Goal: Task Accomplishment & Management: Complete application form

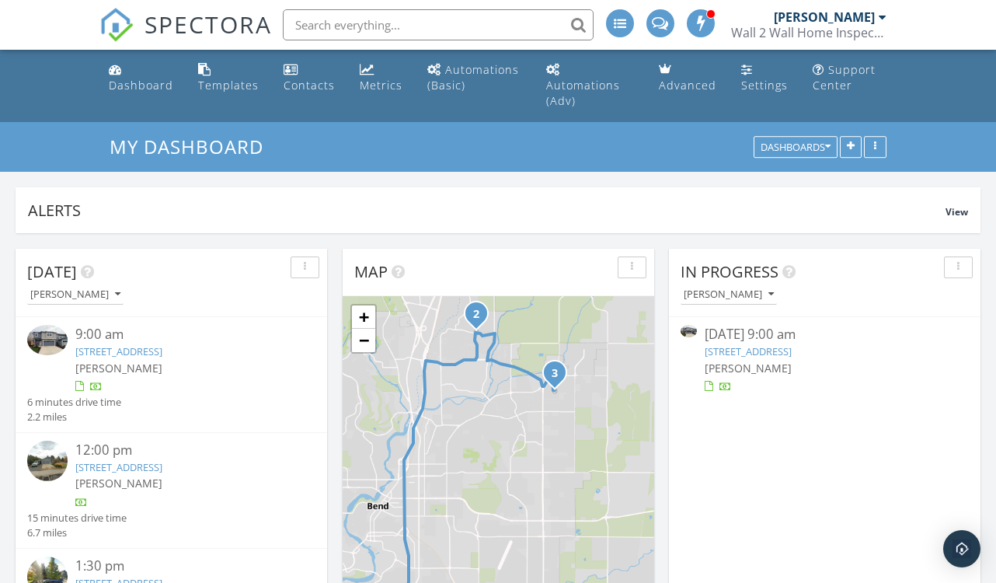
click at [858, 26] on div "Wall 2 Wall Home Inspections" at bounding box center [808, 33] width 155 height 16
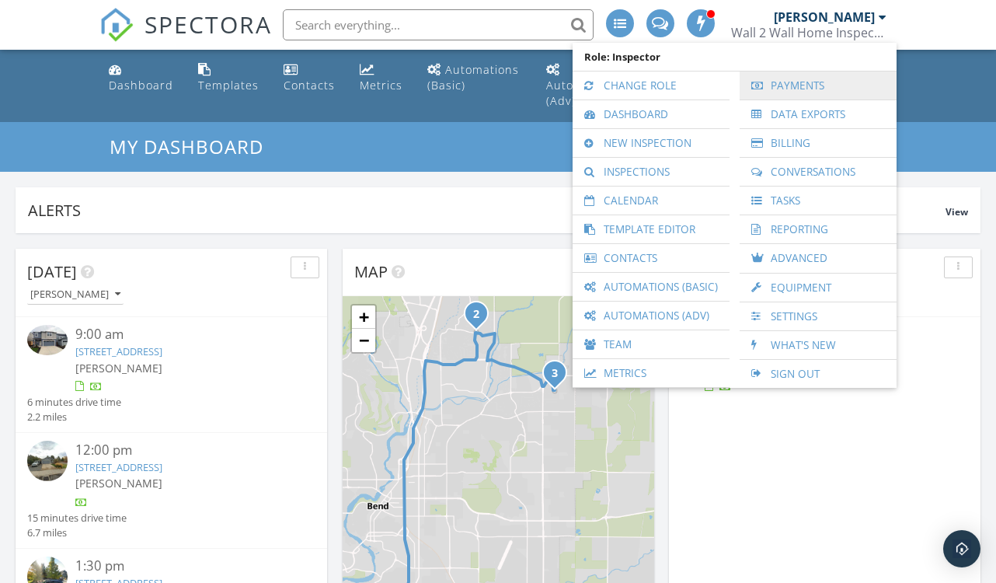
click at [786, 99] on link "Payments" at bounding box center [817, 85] width 141 height 28
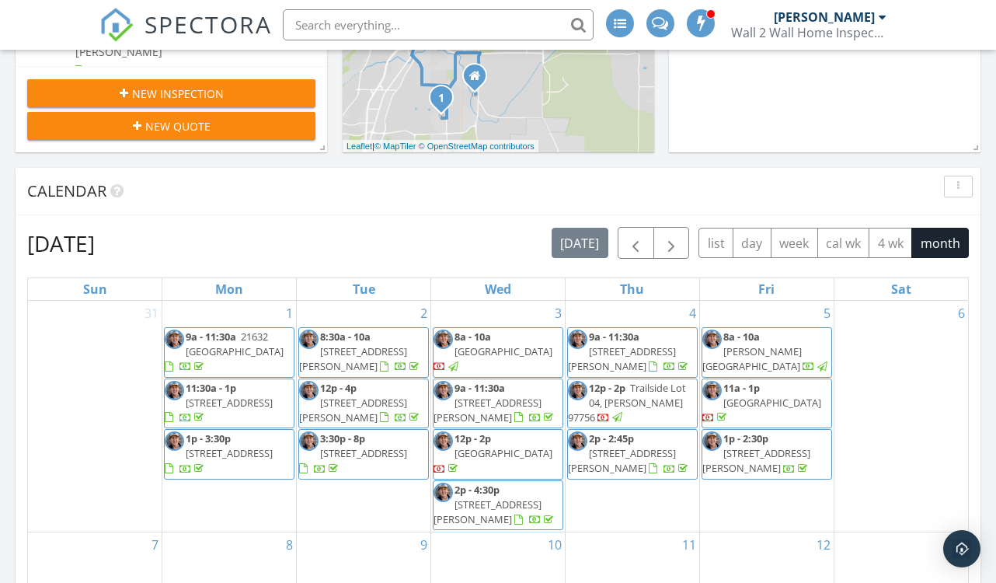
scroll to position [549, 0]
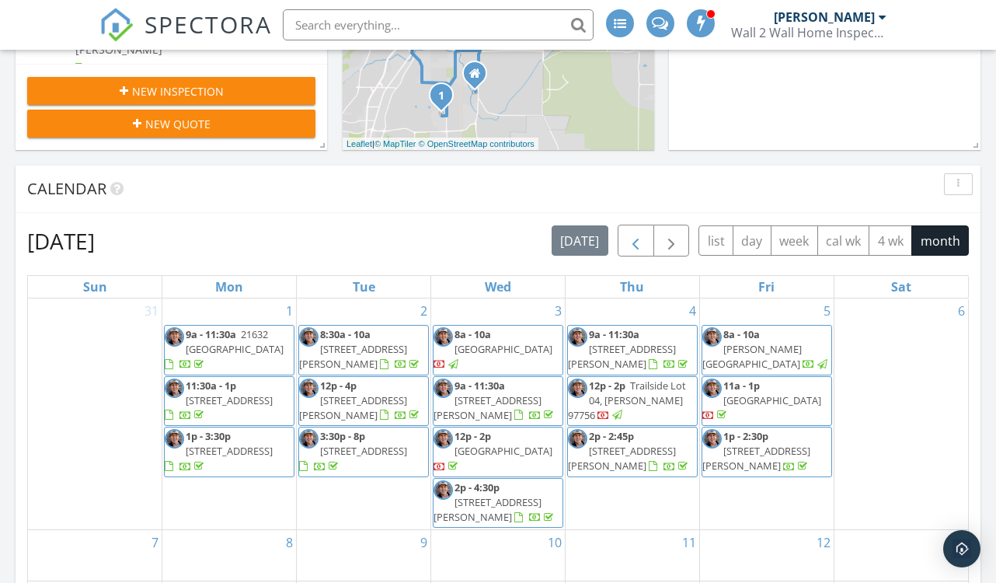
click at [632, 232] on span "button" at bounding box center [635, 241] width 19 height 19
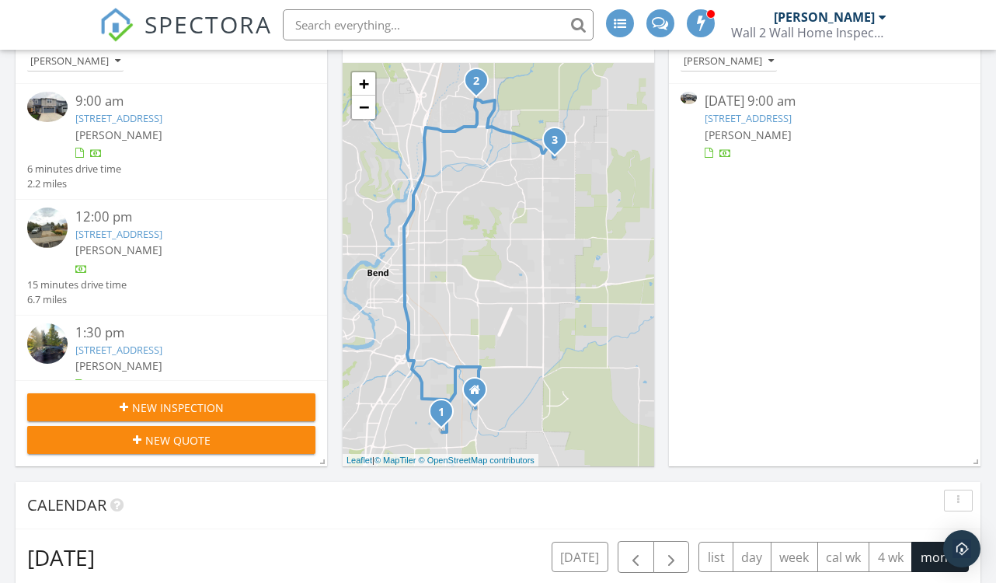
scroll to position [239, 0]
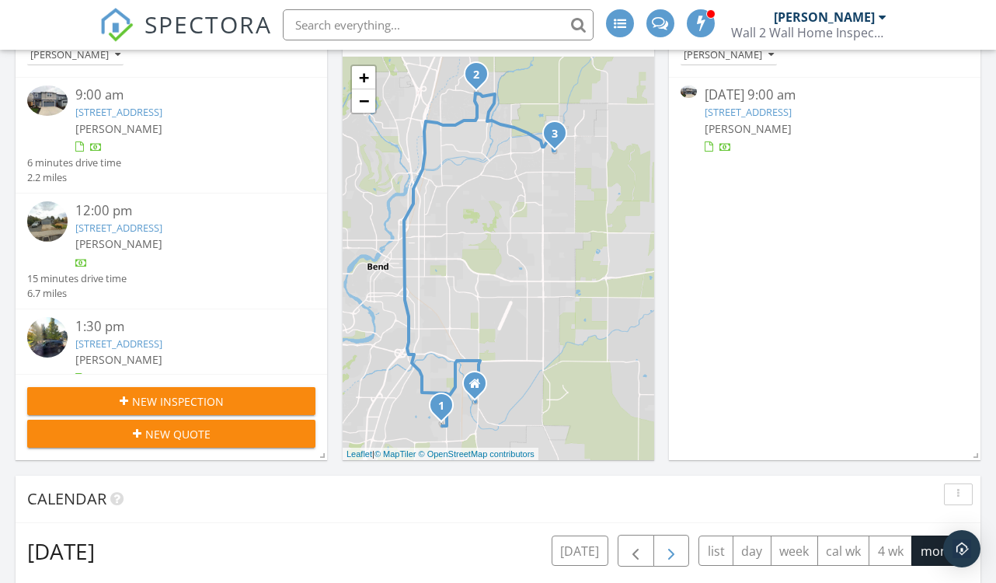
click at [677, 542] on span "button" at bounding box center [671, 551] width 19 height 19
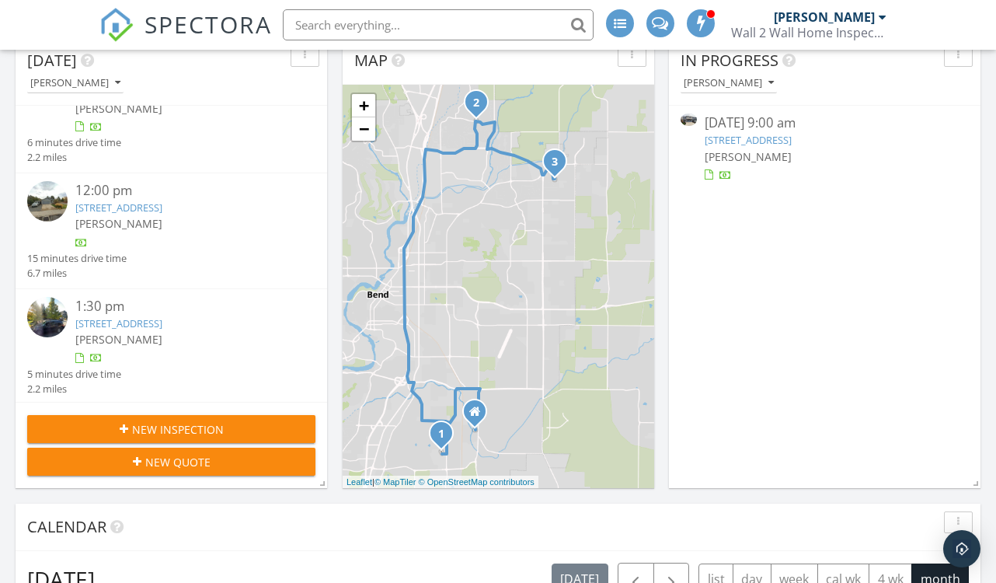
scroll to position [306, 0]
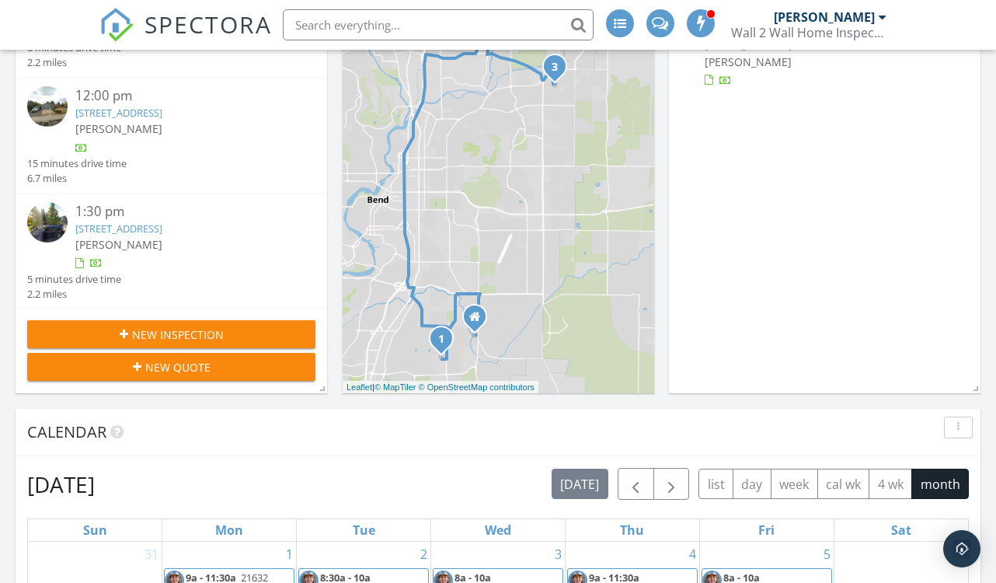
click at [251, 326] on div "New Inspection" at bounding box center [171, 334] width 263 height 16
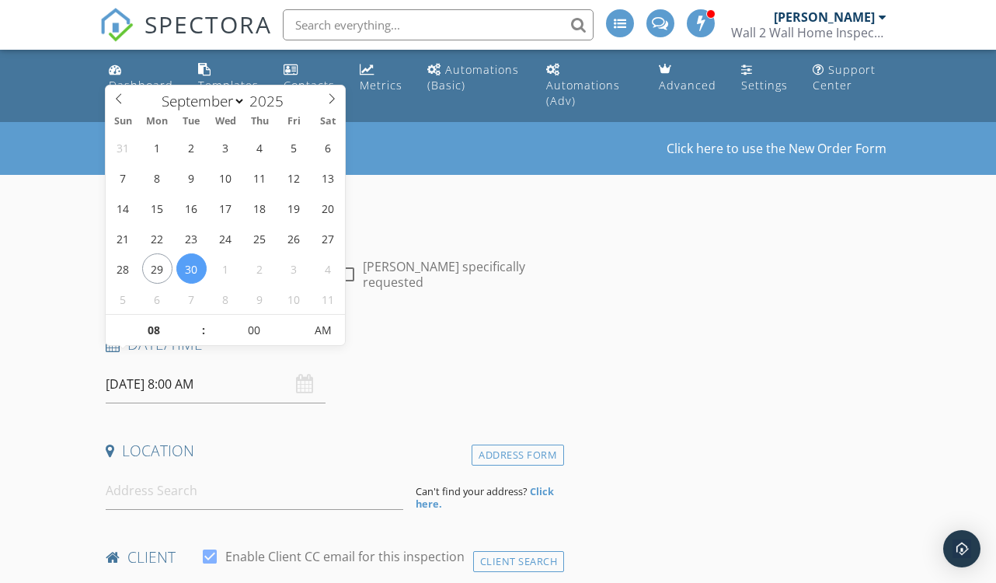
click at [159, 365] on input "09/30/2025 8:00 AM" at bounding box center [216, 384] width 220 height 38
type input "09"
type input "09/30/2025 9:00 AM"
click at [193, 317] on span at bounding box center [195, 323] width 11 height 16
type input "10"
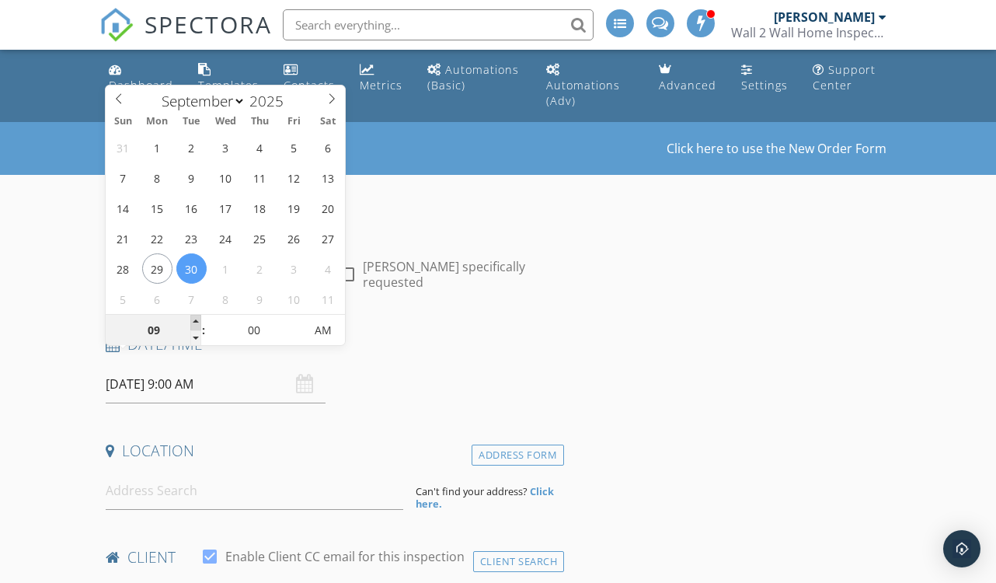
type input "09/30/2025 10:00 AM"
click at [193, 317] on span at bounding box center [195, 323] width 11 height 16
type input "11"
type input "09/30/2025 11:00 AM"
click at [193, 317] on span at bounding box center [195, 323] width 11 height 16
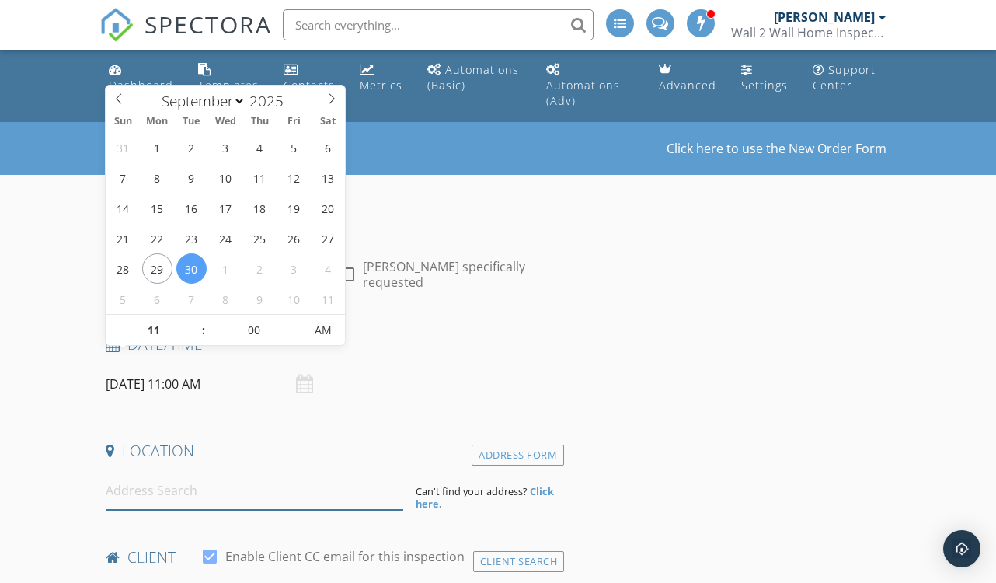
click at [171, 476] on input at bounding box center [255, 491] width 298 height 38
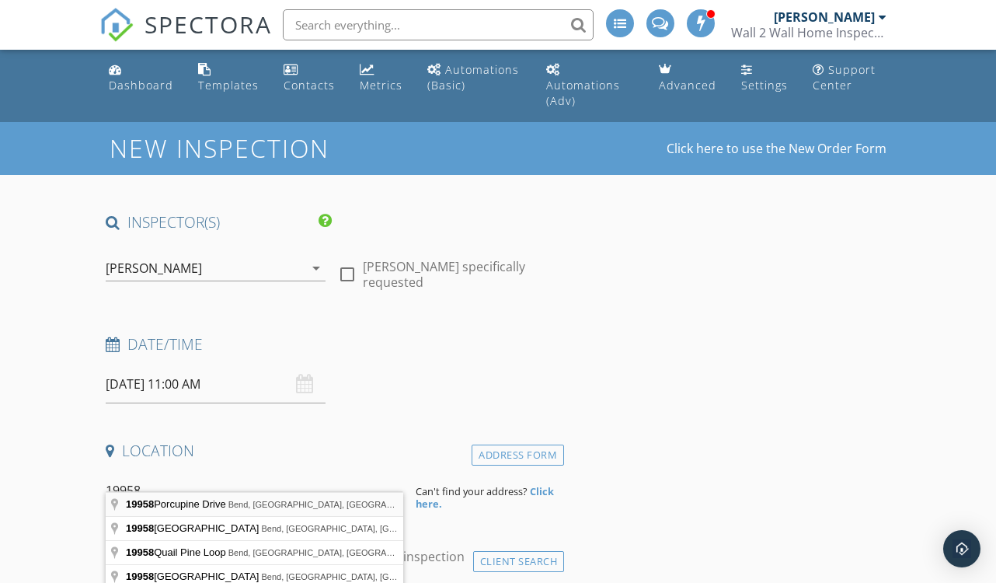
type input "19958 Porcupine Drive, Bend, OR, USA"
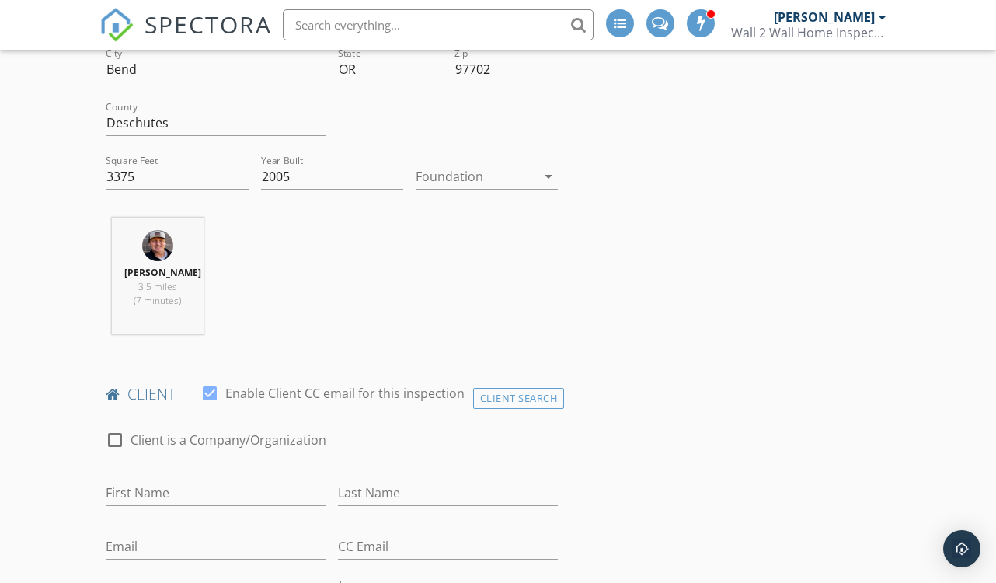
scroll to position [507, 0]
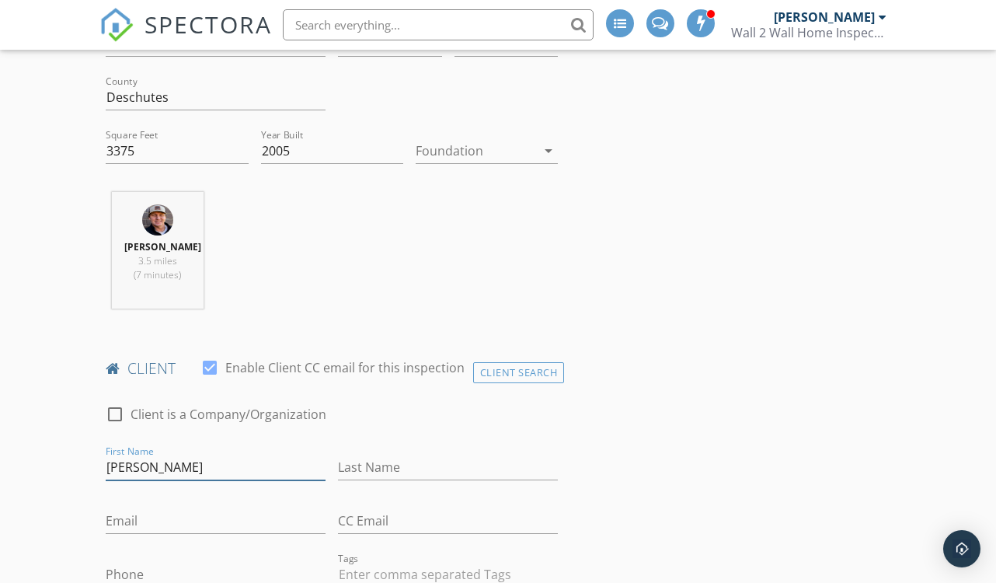
type input "Marisa"
type input "Springer"
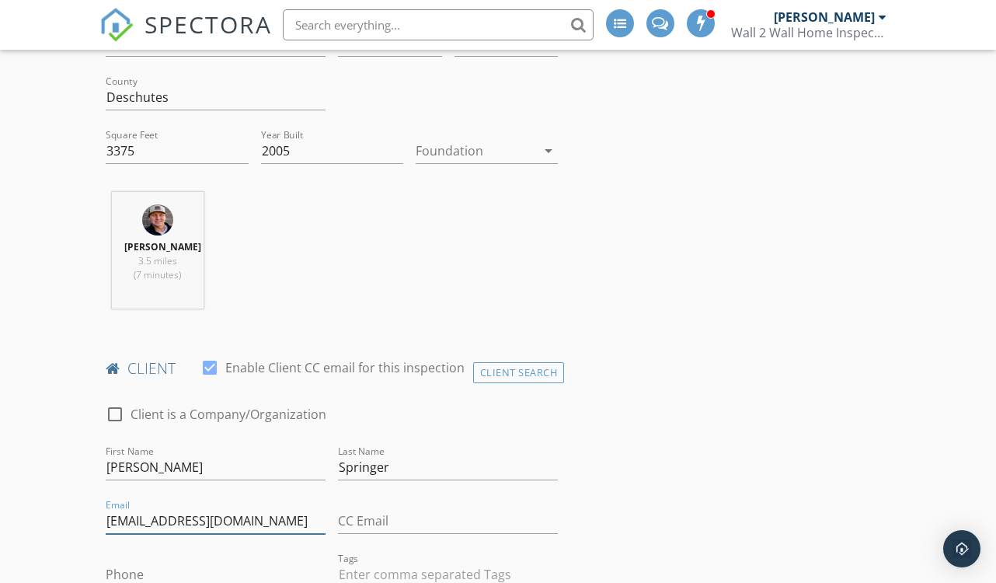
type input "marisaspringer@icloud.com"
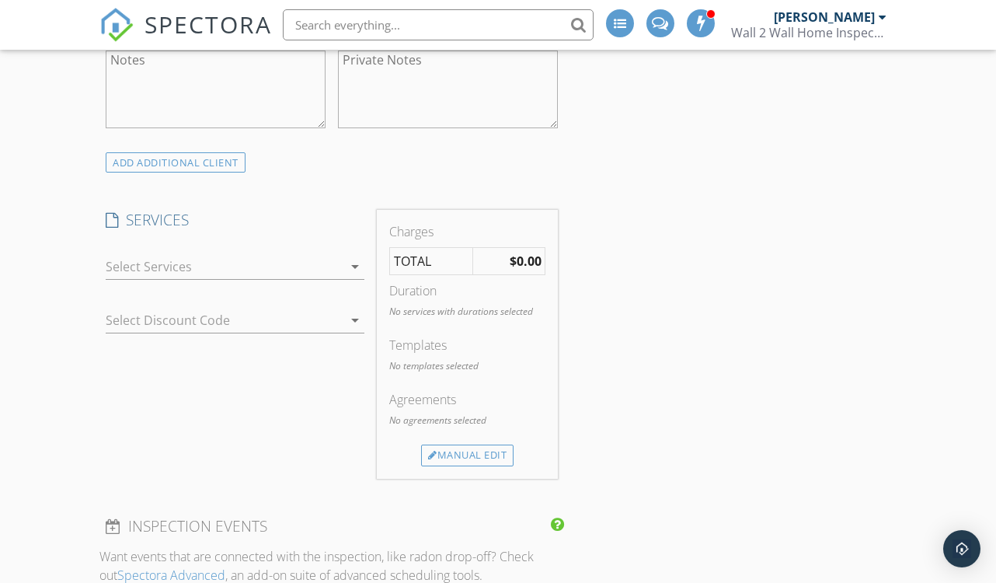
scroll to position [1104, 0]
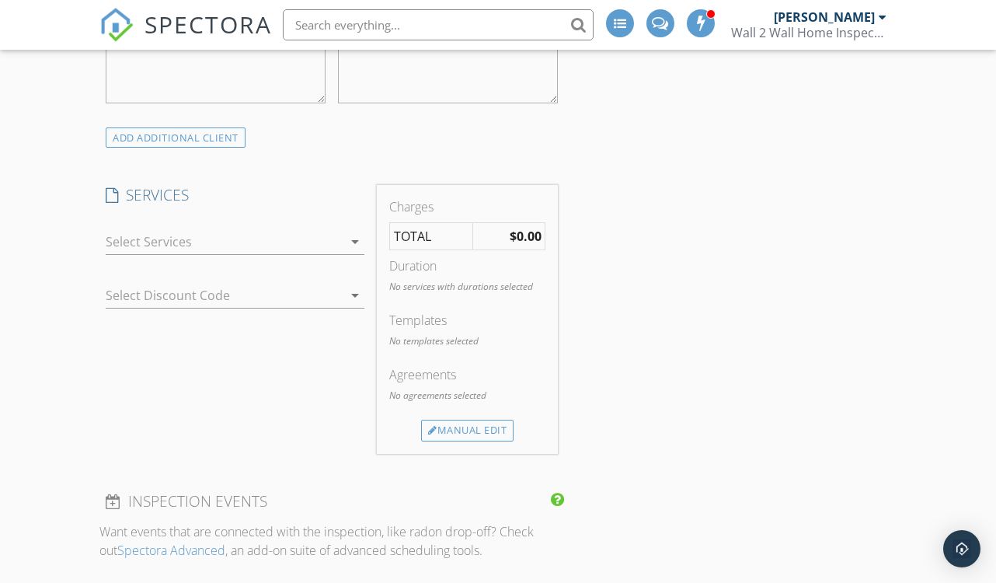
type input "503-706-9673"
click at [354, 232] on icon "arrow_drop_down" at bounding box center [355, 241] width 19 height 19
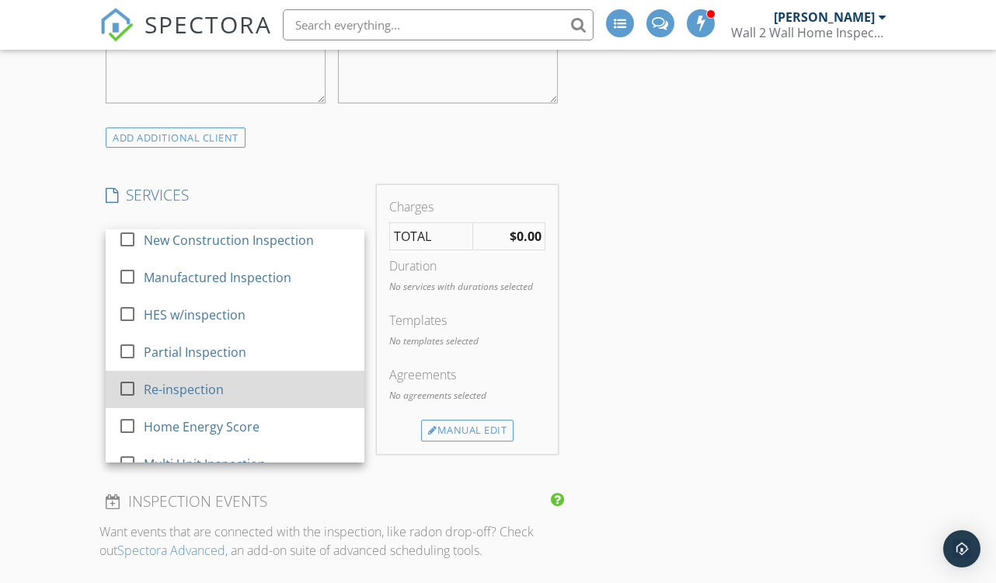
scroll to position [108, 0]
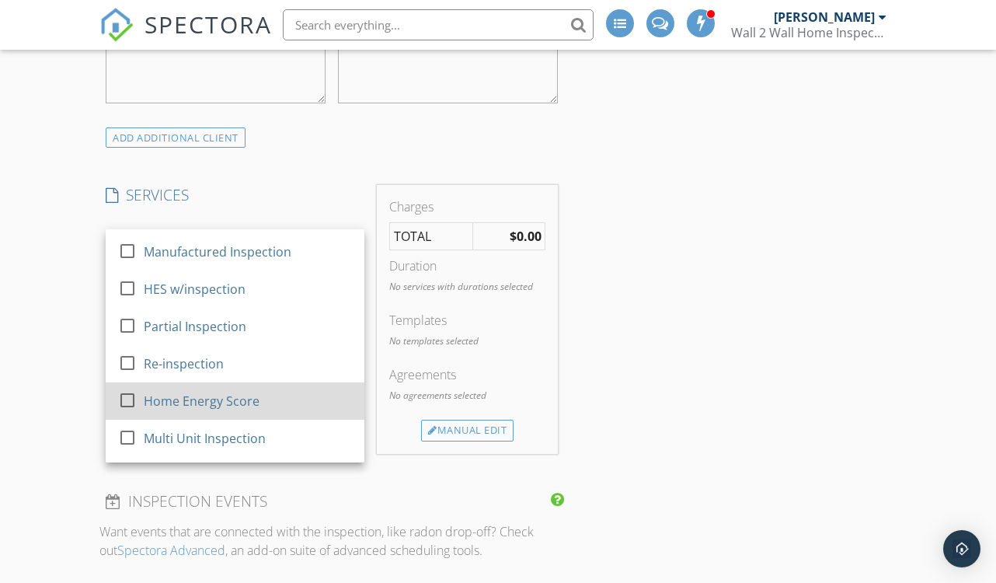
click at [195, 392] on div "Home Energy Score" at bounding box center [202, 401] width 116 height 19
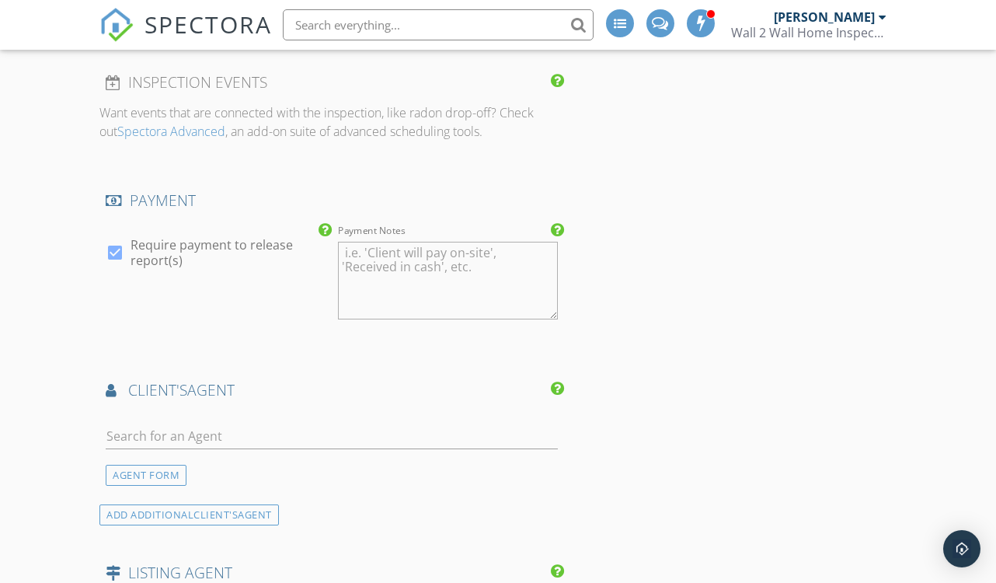
scroll to position [1629, 0]
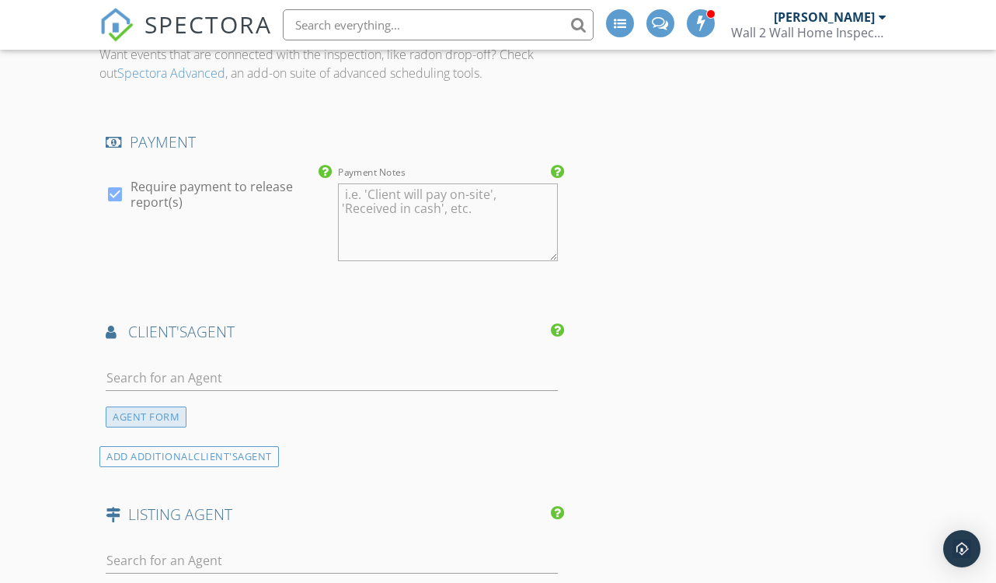
click at [171, 406] on div "AGENT FORM" at bounding box center [146, 416] width 81 height 21
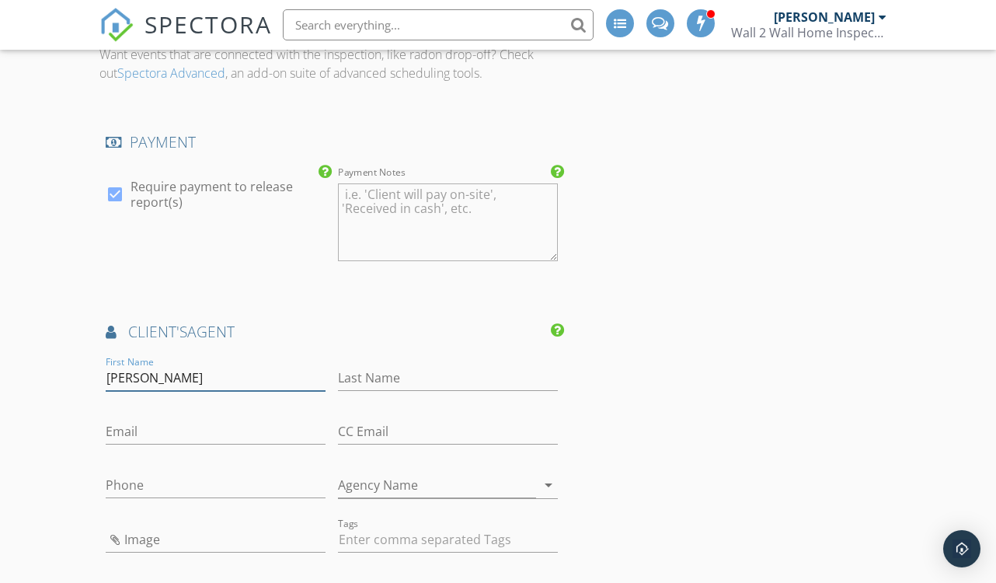
type input "Angelica"
type input "[PERSON_NAME]"
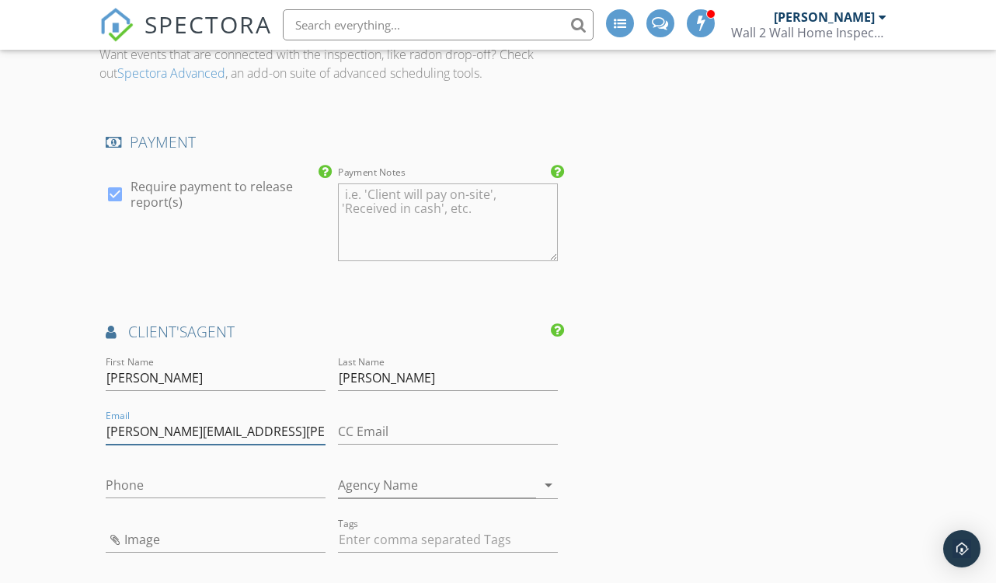
type input "[PERSON_NAME][EMAIL_ADDRESS][PERSON_NAME][DOMAIN_NAME]"
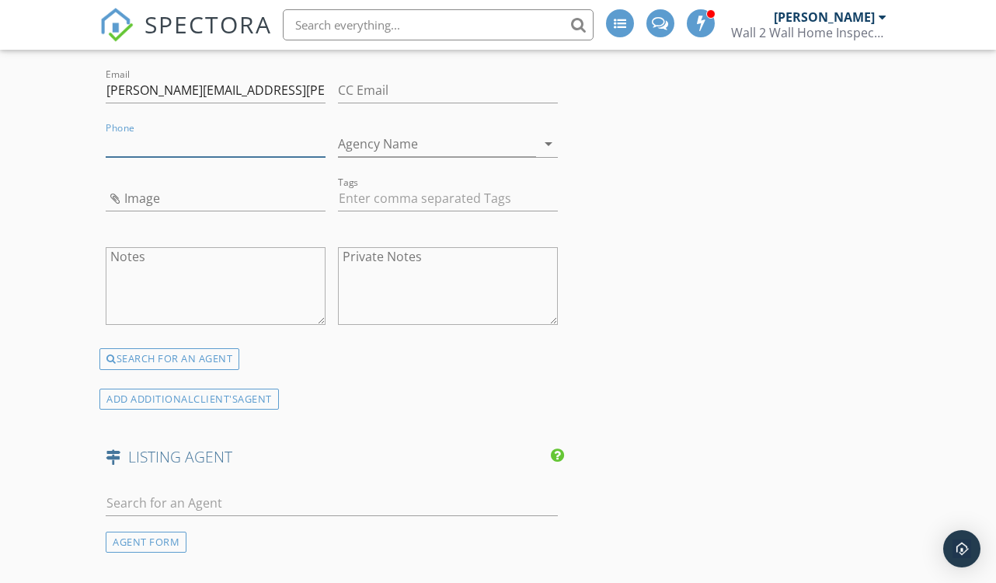
scroll to position [1970, 0]
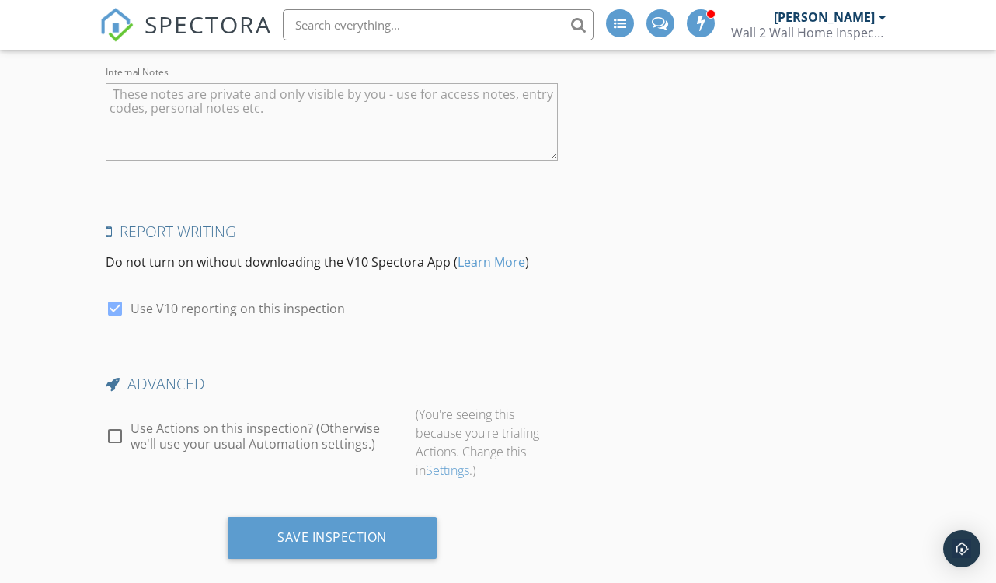
click at [115, 423] on div at bounding box center [115, 436] width 26 height 26
checkbox input "true"
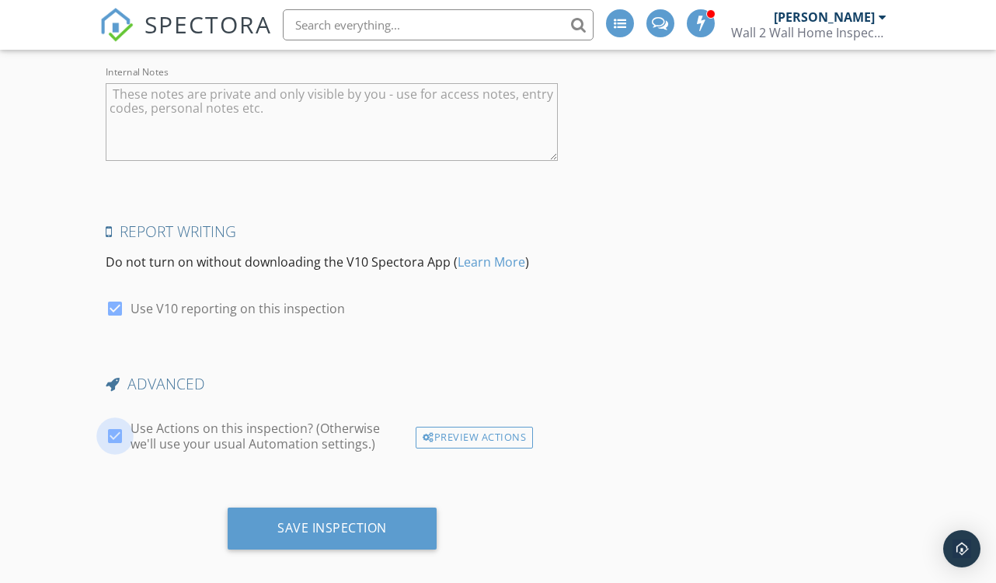
scroll to position [2734, 0]
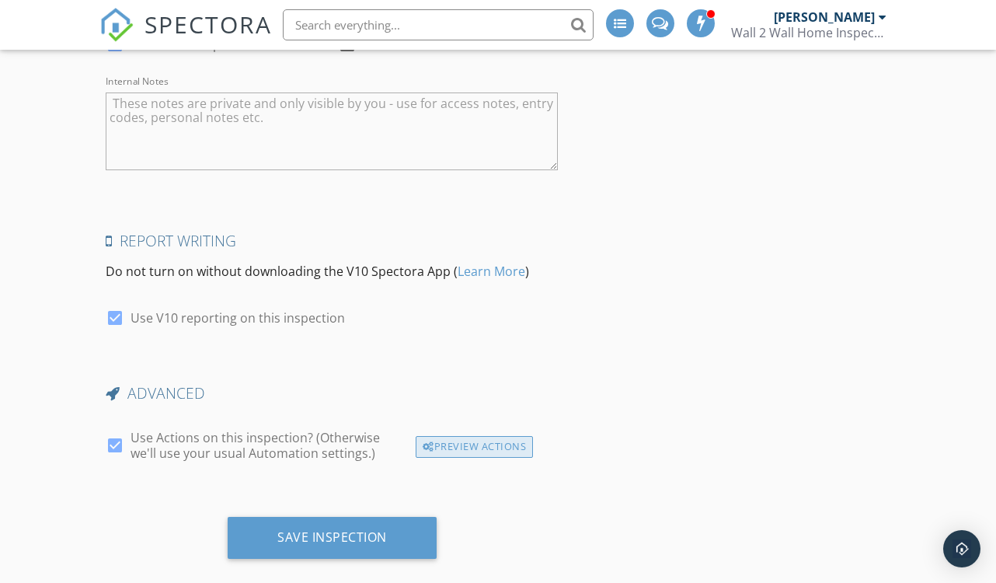
click at [503, 436] on div "Preview Actions" at bounding box center [474, 447] width 117 height 22
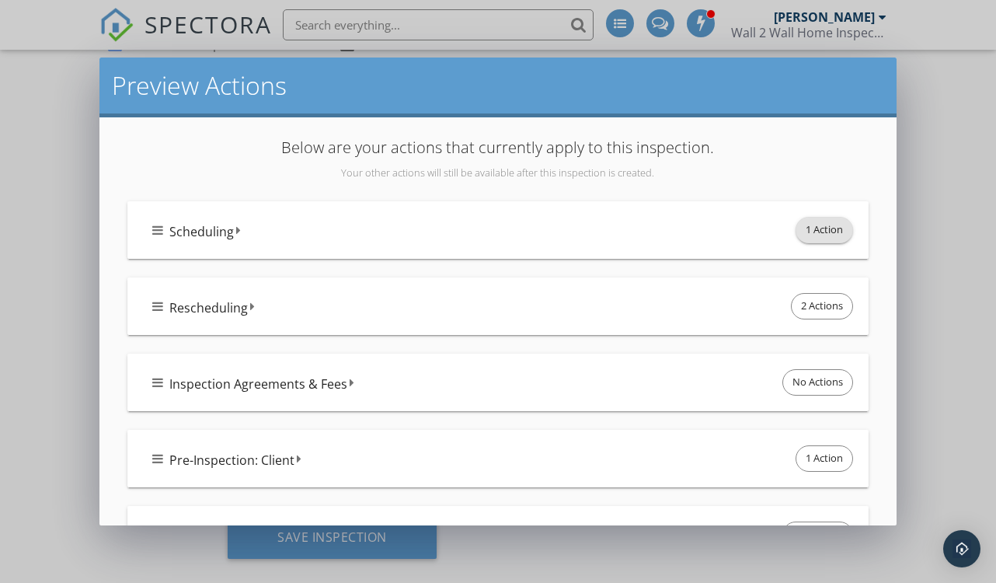
click at [796, 235] on span "1 Action" at bounding box center [824, 230] width 56 height 25
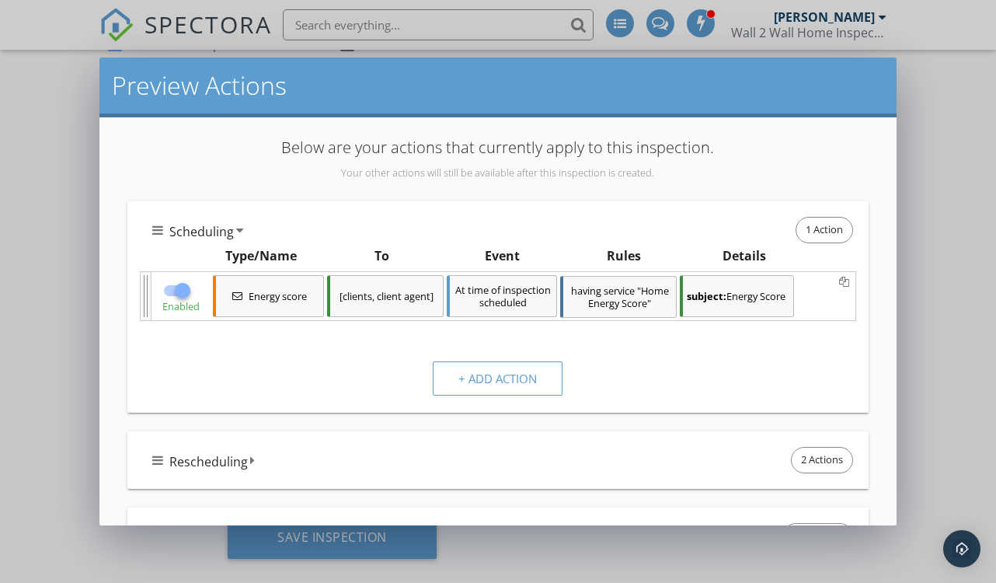
click at [730, 291] on div "subject: Energy Score" at bounding box center [736, 296] width 113 height 42
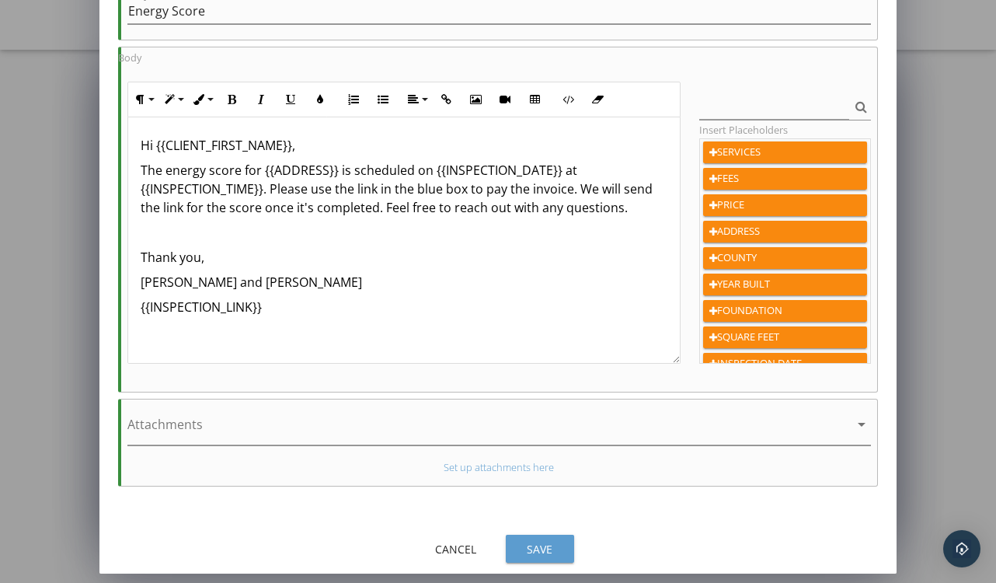
scroll to position [256, 0]
click at [520, 552] on div "Save" at bounding box center [540, 549] width 44 height 16
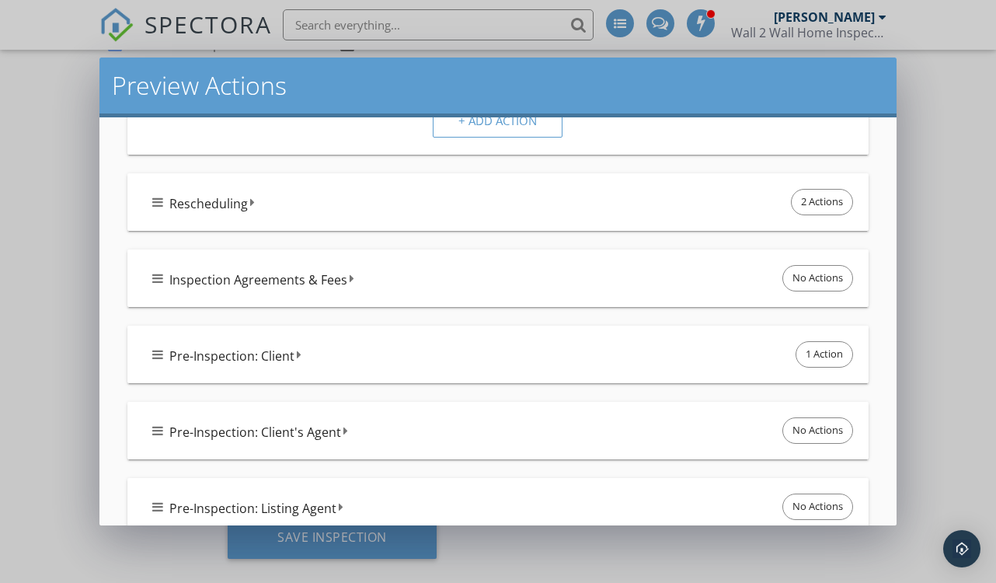
scroll to position [263, 0]
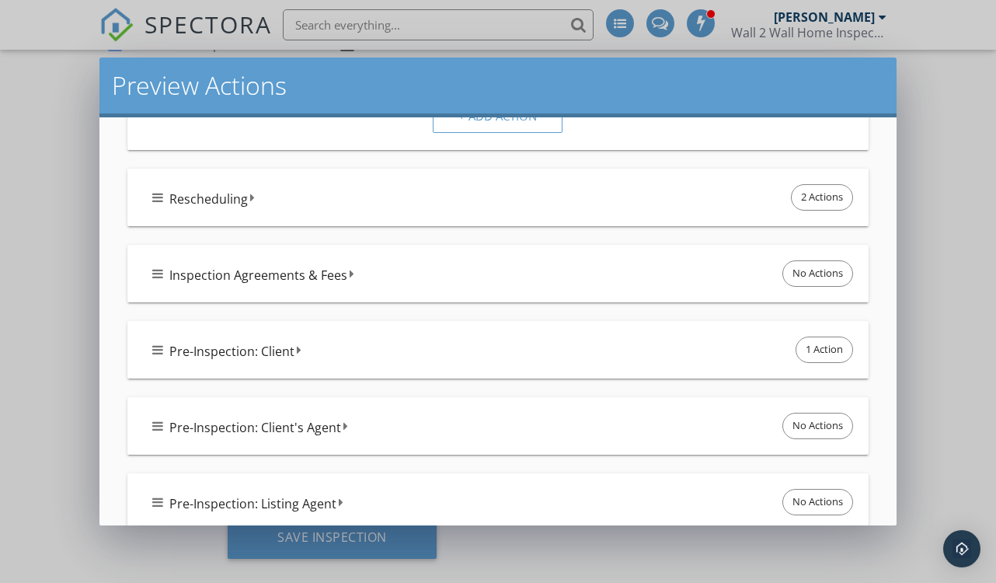
click at [490, 362] on div "Pre-Inspection: Client 1 Action" at bounding box center [504, 349] width 704 height 33
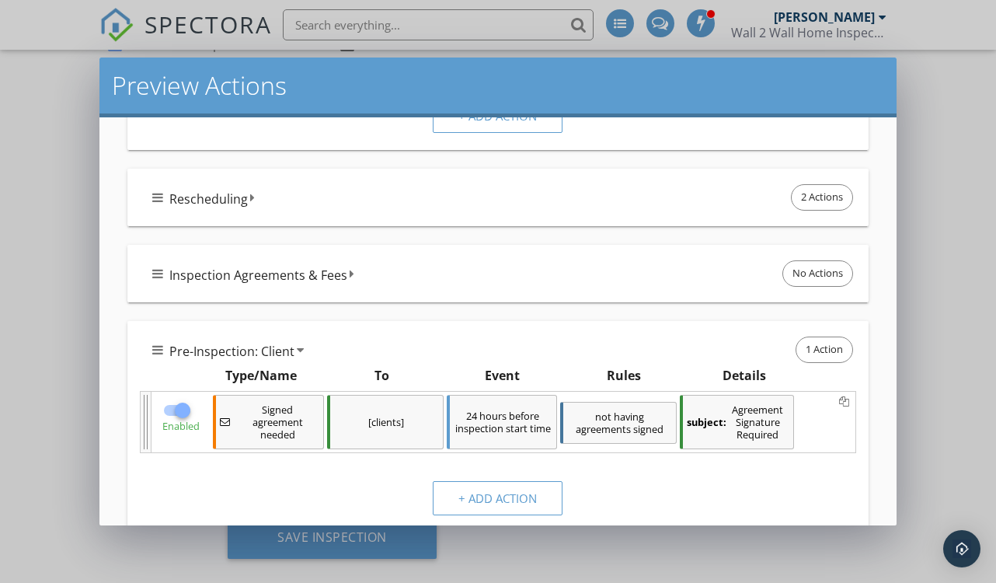
click at [183, 405] on div at bounding box center [182, 410] width 26 height 26
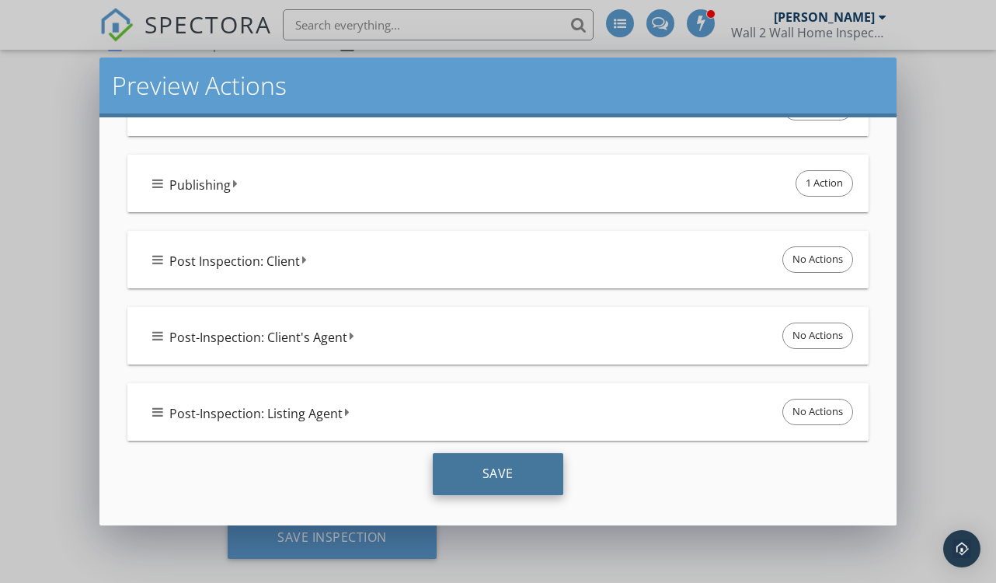
scroll to position [811, 0]
click at [483, 478] on div "Save" at bounding box center [498, 474] width 131 height 42
checkbox input "true"
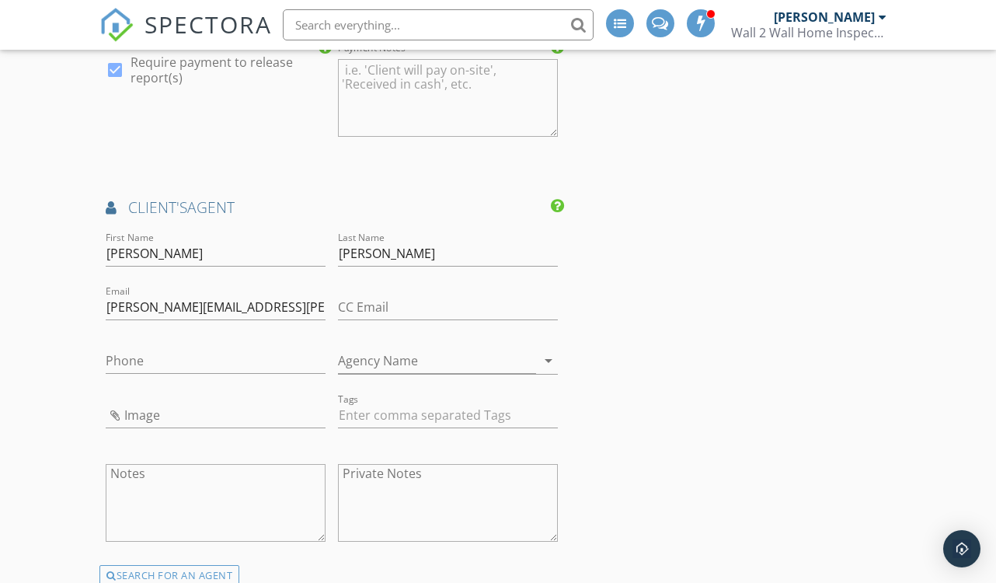
scroll to position [1754, 0]
click at [150, 347] on input "Phone" at bounding box center [216, 360] width 220 height 26
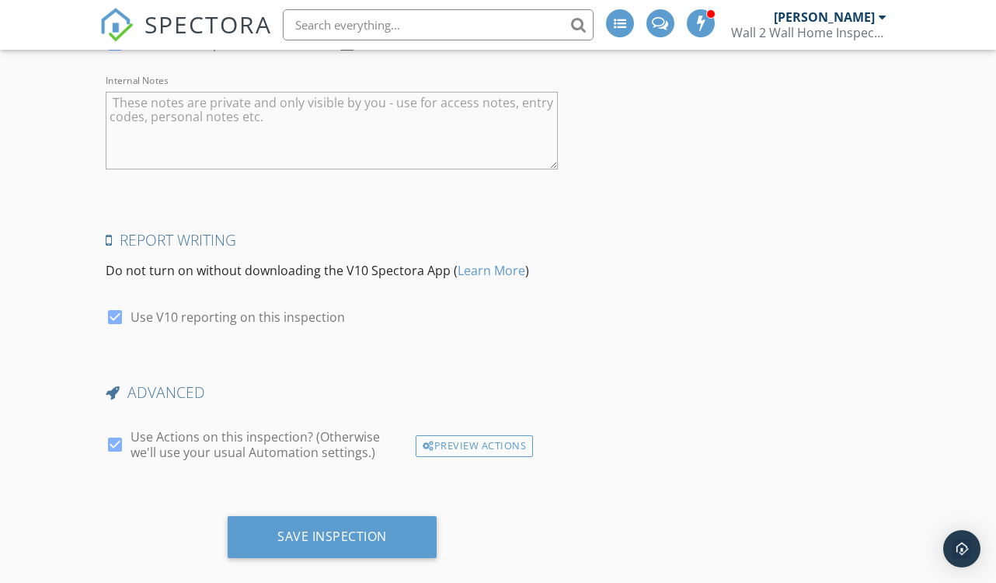
scroll to position [2734, 0]
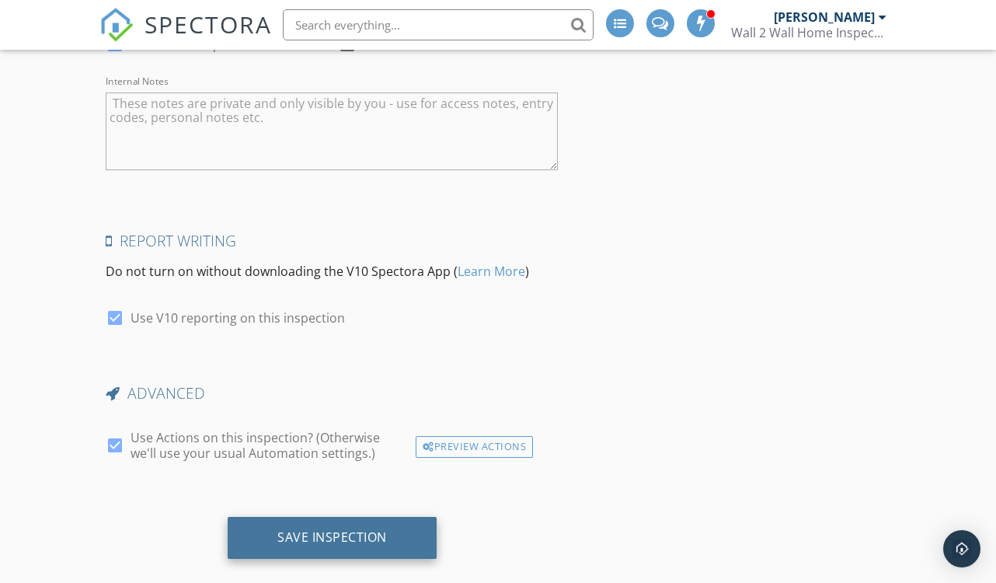
type input "[PHONE_NUMBER]"
click at [319, 529] on div "Save Inspection" at bounding box center [332, 537] width 110 height 16
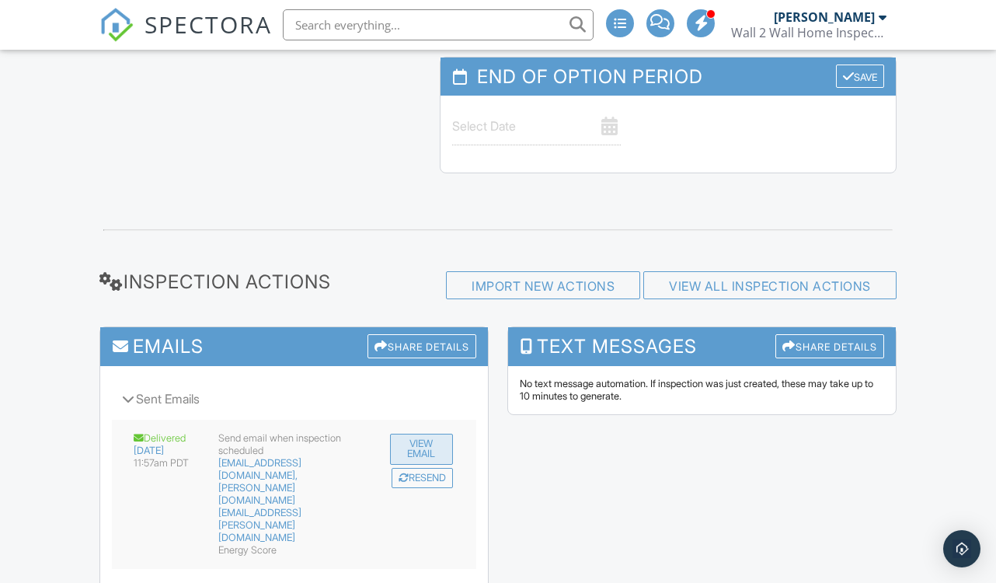
click at [406, 434] on button "View Email" at bounding box center [421, 449] width 63 height 31
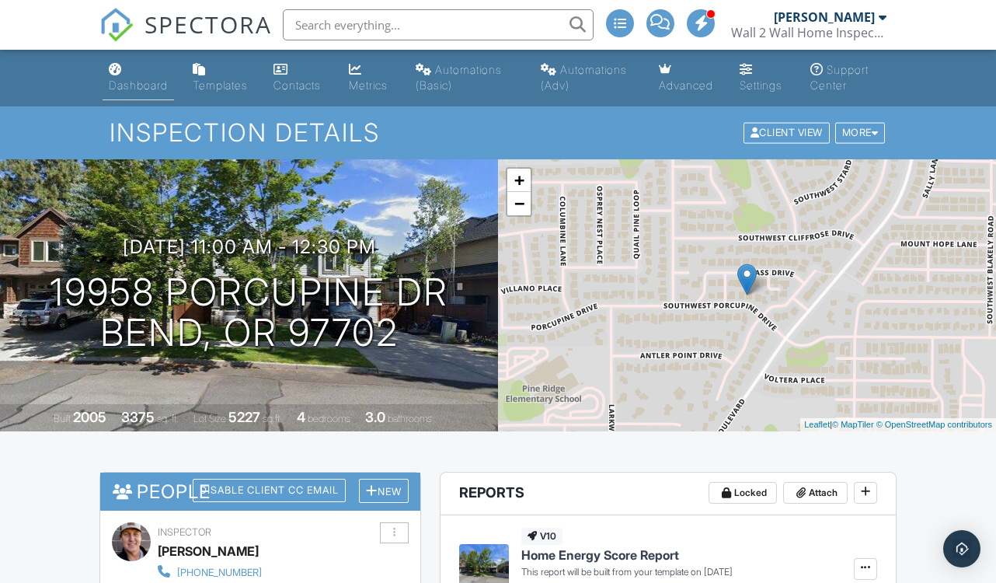
click at [147, 85] on div "Dashboard" at bounding box center [138, 84] width 59 height 13
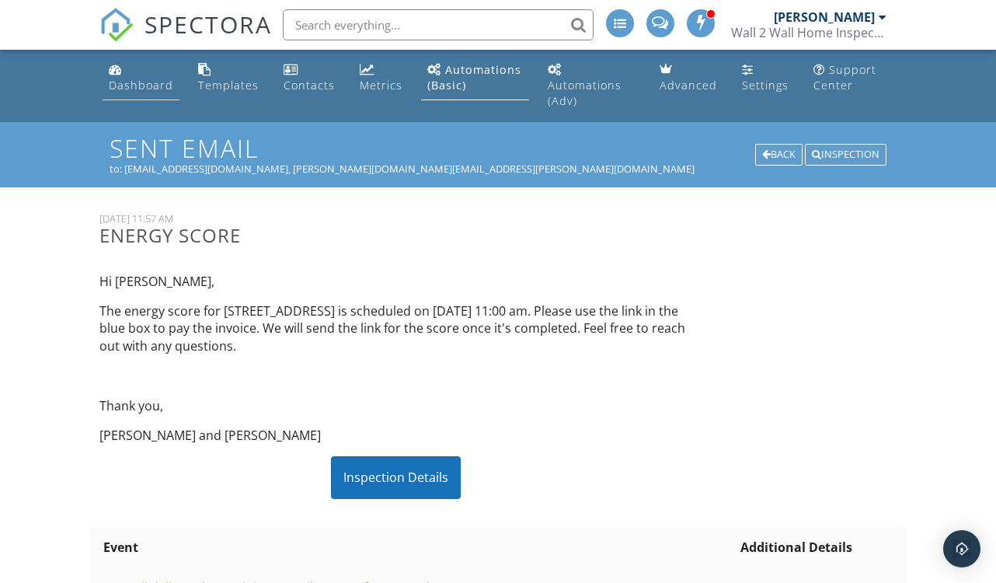
click at [124, 88] on div "Dashboard" at bounding box center [141, 85] width 64 height 15
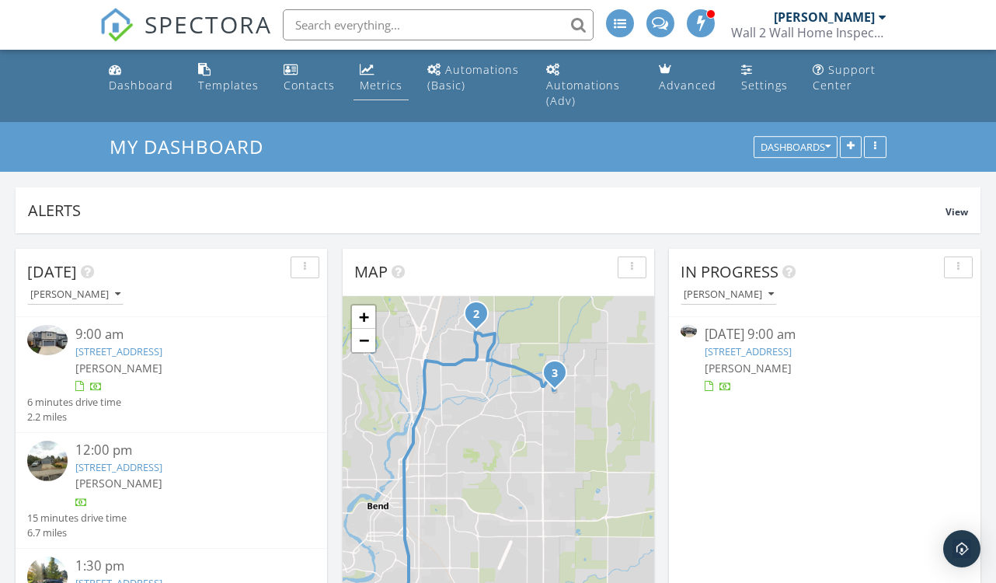
click at [378, 73] on link "Metrics" at bounding box center [381, 78] width 55 height 44
